Goal: Complete application form

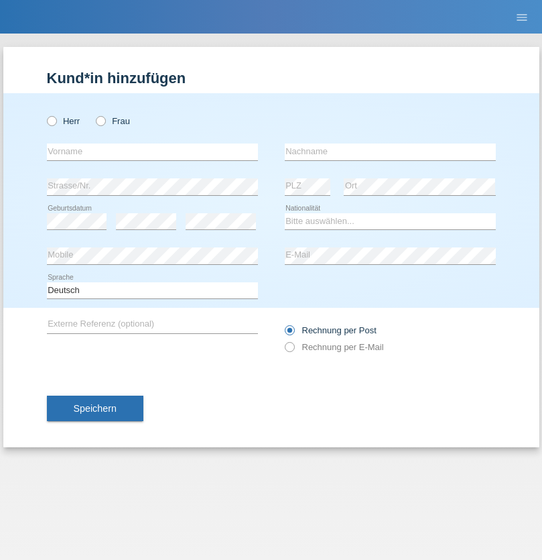
radio input "true"
click at [152, 151] on input "text" at bounding box center [152, 151] width 211 height 17
type input "[PERSON_NAME]"
click at [390, 151] on input "text" at bounding box center [390, 151] width 211 height 17
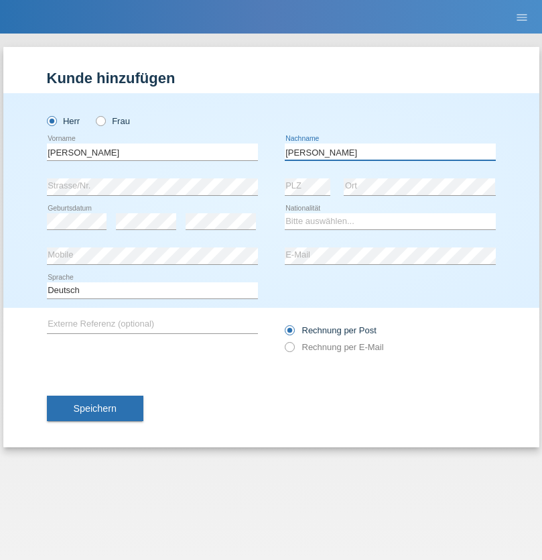
type input "[PERSON_NAME]"
select select "CH"
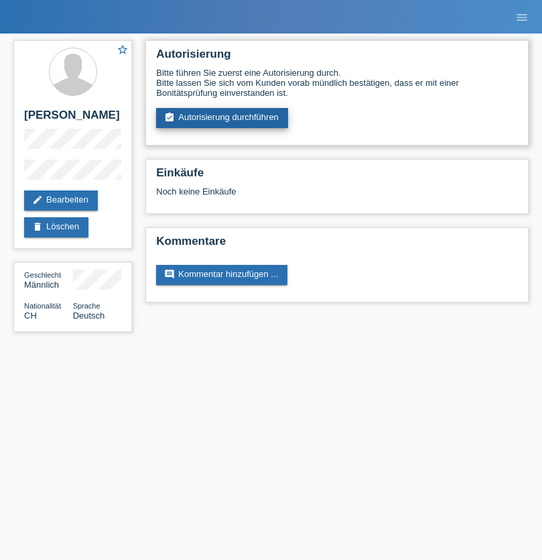
click at [223, 118] on link "assignment_turned_in Autorisierung durchführen" at bounding box center [222, 118] width 132 height 20
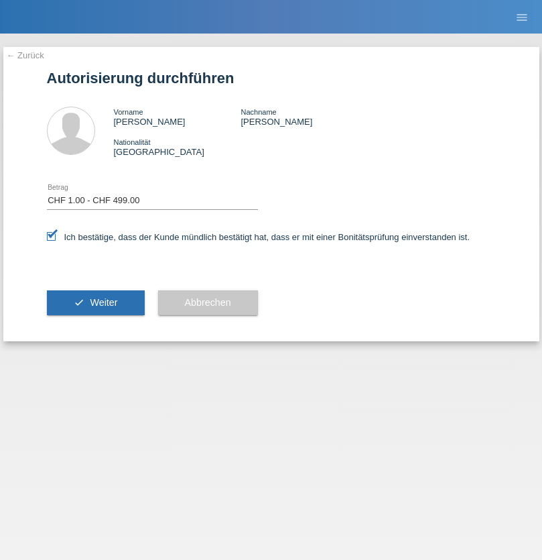
select select "1"
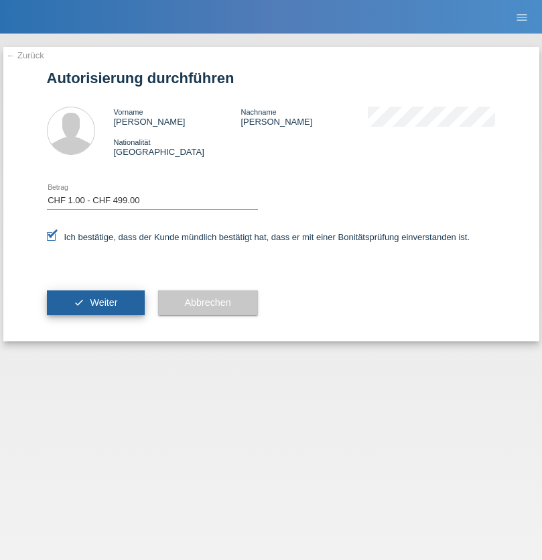
click at [95, 302] on span "Weiter" at bounding box center [103, 302] width 27 height 11
